Goal: Task Accomplishment & Management: Complete application form

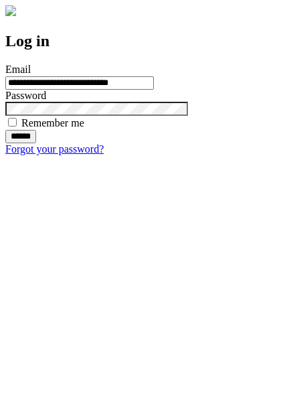
type input "**********"
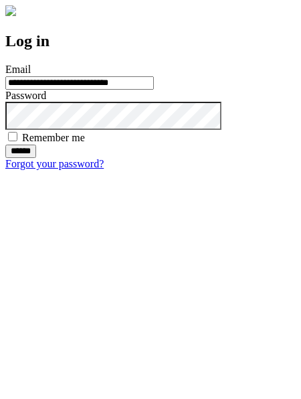
click at [36, 158] on input "******" at bounding box center [20, 151] width 31 height 13
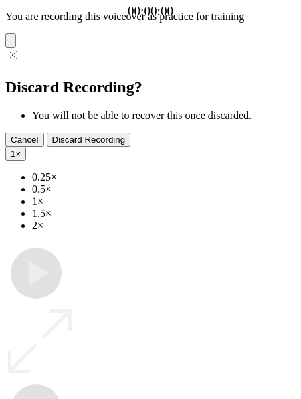
type input "**********"
